Goal: Information Seeking & Learning: Learn about a topic

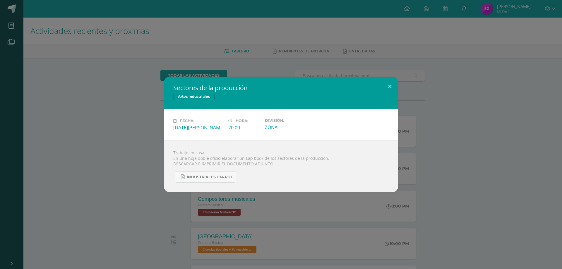
click at [166, 61] on div "Sectores de la producción Artes Industriales Fecha: [DATE][PERSON_NAME] Hora: 2…" at bounding box center [281, 134] width 562 height 269
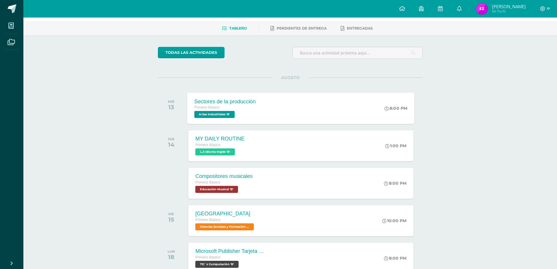
scroll to position [59, 0]
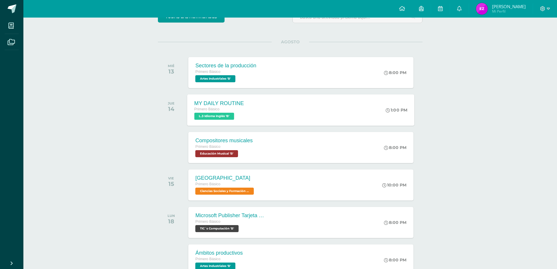
click at [222, 116] on span "L.3 Idioma Inglés 'B'" at bounding box center [215, 116] width 40 height 7
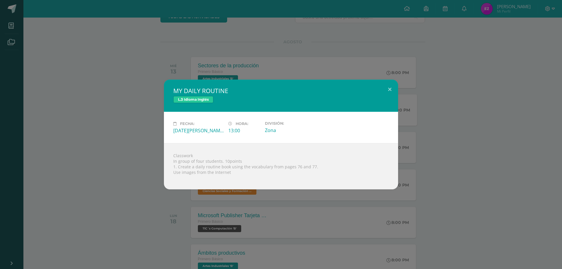
click at [142, 76] on div "MY DAILY ROUTINE L.3 Idioma Inglés Fecha: Jueves 14 de Agosto Hora: 13:00 Divis…" at bounding box center [281, 134] width 562 height 269
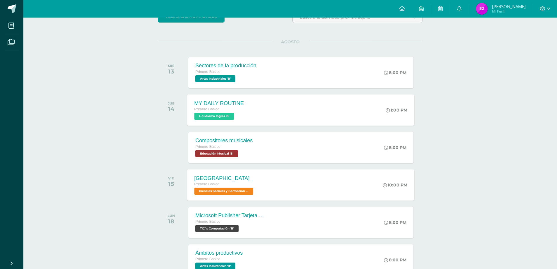
click at [258, 180] on div "Egipto Primero Básico Ciencias Sociales y Formación Ciudadana 'B'" at bounding box center [225, 184] width 75 height 31
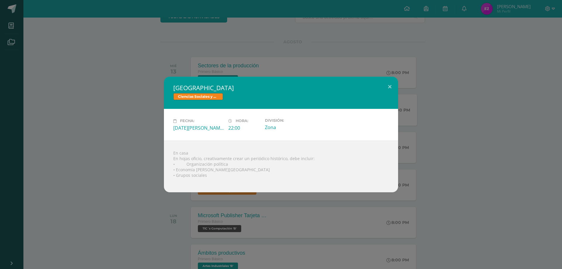
click at [119, 93] on div "Egipto Ciencias Sociales y Formación Ciudadana Fecha: Viernes 15 de Agosto Hora…" at bounding box center [280, 134] width 557 height 115
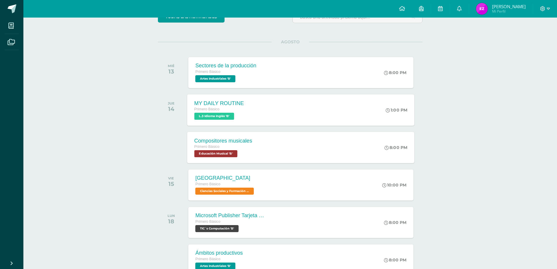
click at [259, 150] on div "Compositores musicales Primero Básico Educación Musical 'B'" at bounding box center [224, 147] width 72 height 31
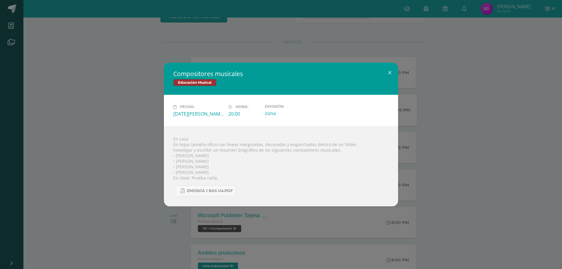
click at [480, 135] on div "Compositores musicales Educación Musical Fecha: Jueves 14 de Agosto Hora: 20:00…" at bounding box center [280, 134] width 557 height 143
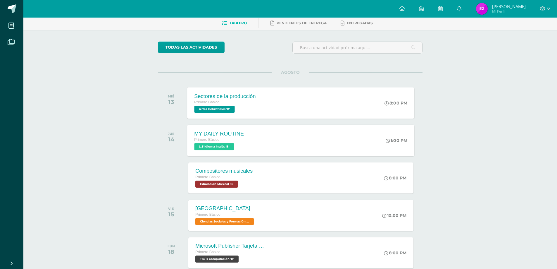
scroll to position [0, 0]
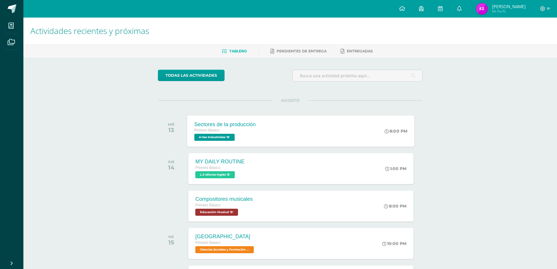
click at [234, 129] on div "Primero Básico" at bounding box center [225, 130] width 61 height 6
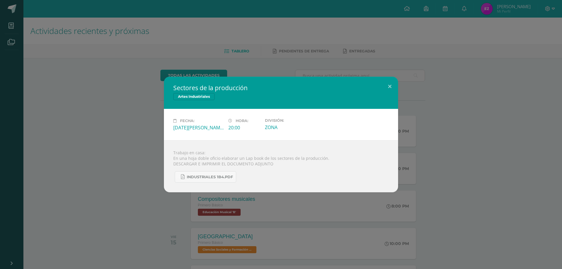
click at [88, 120] on div "Sectores de la producción Artes Industriales Fecha: [DATE][PERSON_NAME] Hora: 2…" at bounding box center [280, 135] width 557 height 116
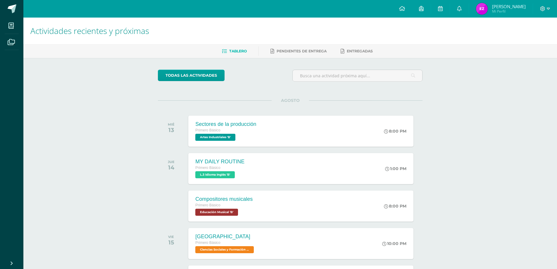
scroll to position [102, 0]
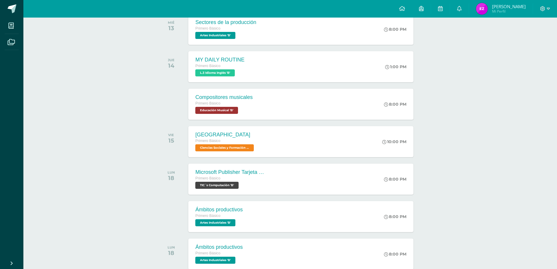
click at [459, 80] on div "Actividades recientes y próximas Tablero Pendientes de entrega Entregadas todas…" at bounding box center [290, 205] width 534 height 578
